Goal: Information Seeking & Learning: Learn about a topic

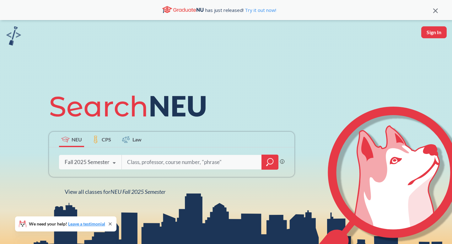
click at [275, 162] on div at bounding box center [269, 162] width 17 height 15
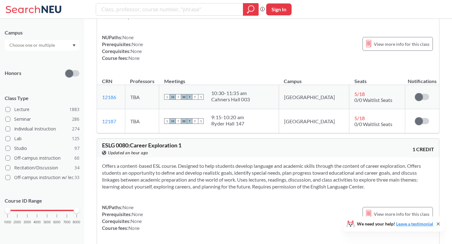
scroll to position [101, 0]
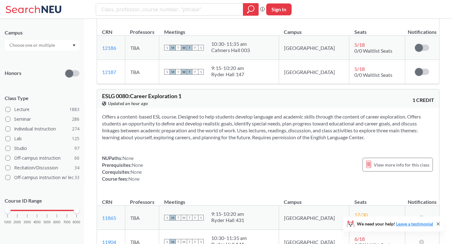
drag, startPoint x: 76, startPoint y: 213, endPoint x: 56, endPoint y: 214, distance: 20.1
click at [56, 214] on div "1000 2000 3000 4000 5000 6000 7000 8000" at bounding box center [42, 222] width 75 height 28
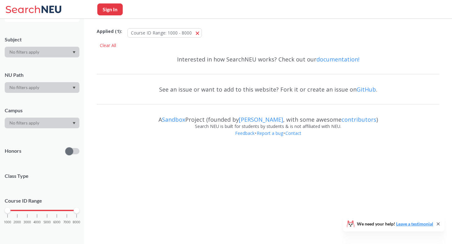
scroll to position [123, 0]
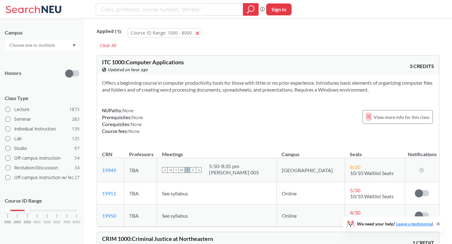
drag, startPoint x: 77, startPoint y: 212, endPoint x: 30, endPoint y: 214, distance: 46.5
click at [30, 214] on div "1000 2000 3000 4000 5000 6000 7000 8000" at bounding box center [42, 222] width 75 height 28
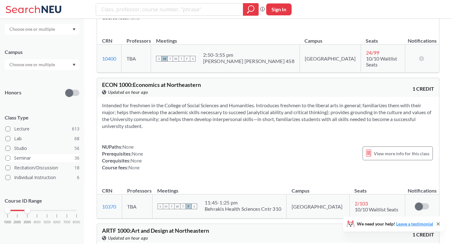
scroll to position [298, 0]
click at [47, 64] on input "text" at bounding box center [32, 65] width 53 height 8
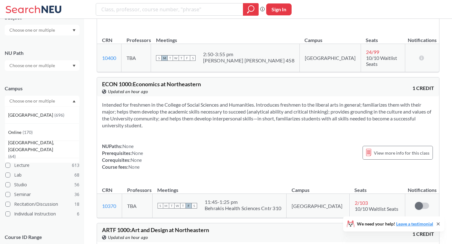
scroll to position [25, 0]
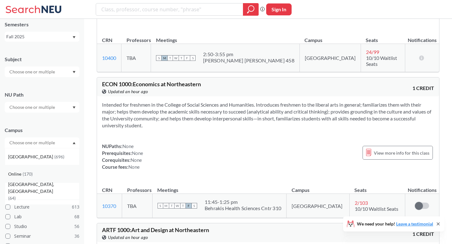
click at [43, 171] on div "Online ( 170 )" at bounding box center [43, 174] width 71 height 7
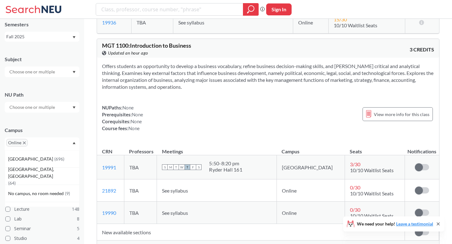
scroll to position [2766, 0]
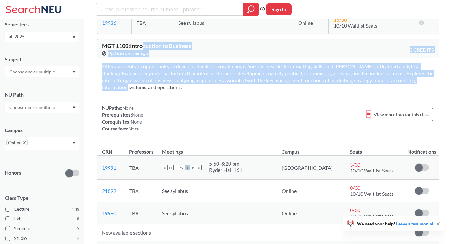
drag, startPoint x: 132, startPoint y: 84, endPoint x: 143, endPoint y: 46, distance: 40.2
click at [143, 46] on div "MGT 1100 : Introduction to Business View this course on Banner. Updated an hour…" at bounding box center [268, 146] width 343 height 214
click at [141, 71] on section "Offers students an opportunity to develop a business vocabulary, refine busines…" at bounding box center [268, 77] width 332 height 28
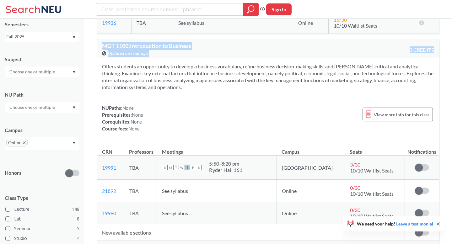
drag, startPoint x: 156, startPoint y: 93, endPoint x: 149, endPoint y: 32, distance: 61.0
click at [149, 32] on div "ITC 1000 : Computer Applications View this course on Banner. Updated an hour ag…" at bounding box center [268, 10] width 343 height 5442
click at [144, 71] on section "Offers students an opportunity to develop a business vocabulary, refine busines…" at bounding box center [268, 77] width 332 height 28
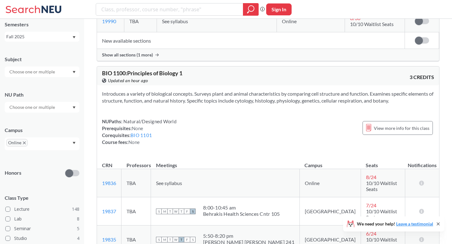
scroll to position [2975, 0]
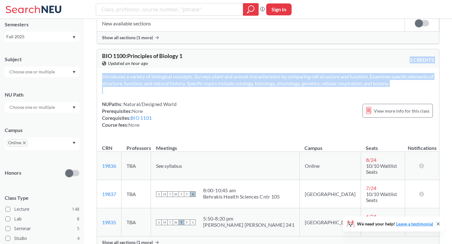
drag, startPoint x: 142, startPoint y: 92, endPoint x: 137, endPoint y: 65, distance: 27.5
click at [137, 64] on div "BIO 1100 : Principles of Biology 1 View this course on Banner. Updated an hour …" at bounding box center [268, 149] width 343 height 200
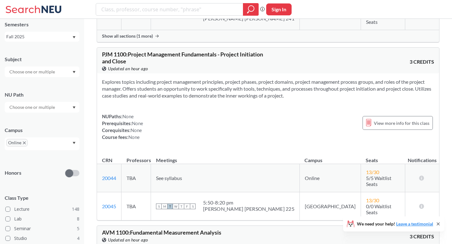
scroll to position [3263, 0]
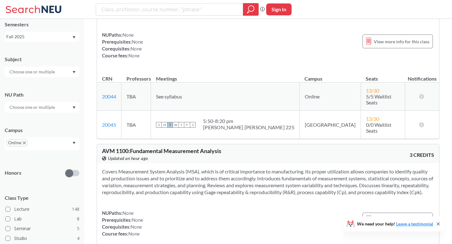
drag, startPoint x: 131, startPoint y: 123, endPoint x: 176, endPoint y: 169, distance: 65.0
click at [177, 169] on div "AVM 1100 : Fundamental Measurement Analysis View this course on Banner. Updated…" at bounding box center [268, 213] width 343 height 139
click at [176, 169] on section "Covers Measurement System Analysis (MSA), which is of critical importance to ma…" at bounding box center [268, 182] width 332 height 28
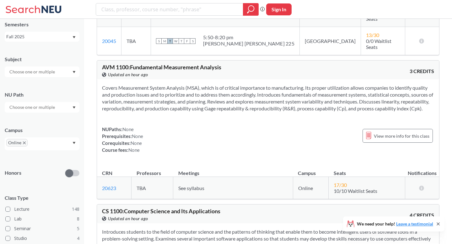
scroll to position [3349, 0]
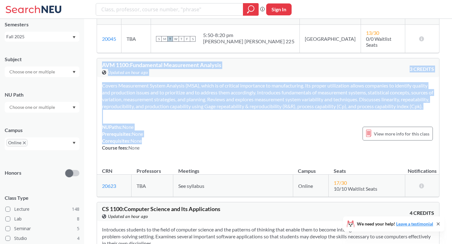
drag, startPoint x: 184, startPoint y: 123, endPoint x: 207, endPoint y: 30, distance: 96.0
drag, startPoint x: 207, startPoint y: 30, endPoint x: 231, endPoint y: 119, distance: 92.1
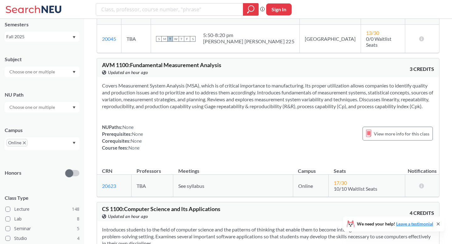
click at [230, 134] on div "Covers Measurement System Analysis (MSA), which is of critical importance to ma…" at bounding box center [268, 119] width 342 height 84
